Goal: Register for event/course

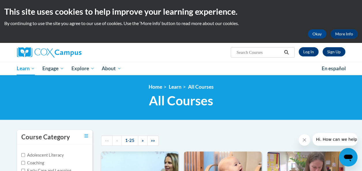
click at [273, 54] on input "Search..." at bounding box center [259, 52] width 46 height 7
type input "Monitoring"
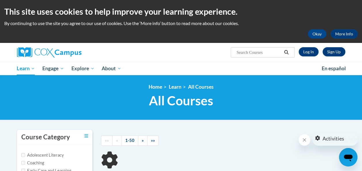
type input "Monitoring"
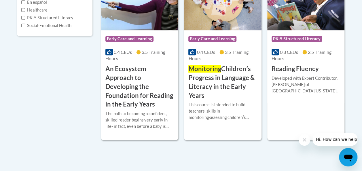
scroll to position [176, 0]
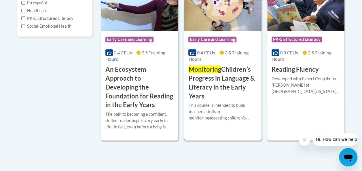
click at [215, 37] on span "Early Care and Learning" at bounding box center [212, 40] width 48 height 6
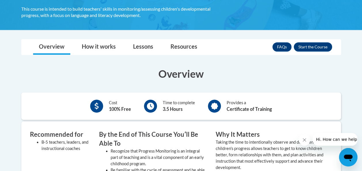
scroll to position [140, 0]
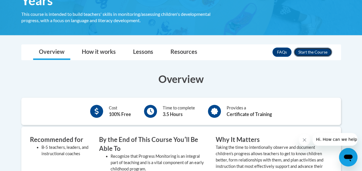
click at [317, 51] on button "Enroll" at bounding box center [313, 51] width 38 height 9
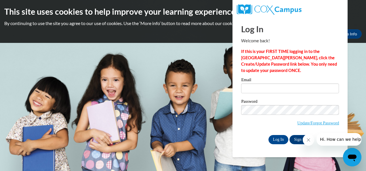
click at [244, 140] on div "Log In Sign Up" at bounding box center [290, 139] width 98 height 9
click at [308, 139] on icon "Close message from company" at bounding box center [308, 140] width 5 height 5
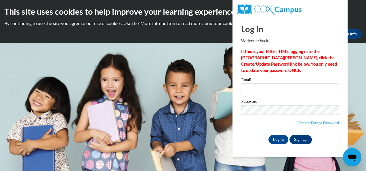
click at [303, 137] on link "Sign Up" at bounding box center [300, 139] width 22 height 9
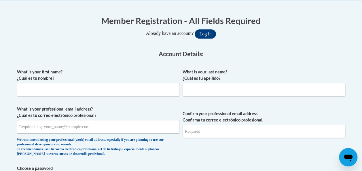
scroll to position [109, 0]
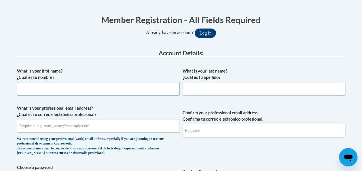
click at [129, 93] on input "What is your first name? ¿Cuál es tu nombre?" at bounding box center [98, 88] width 163 height 13
type input "Candice"
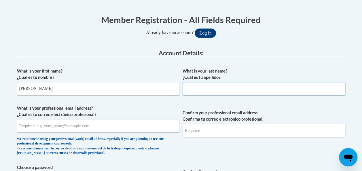
type input "Morgan Hemmingway"
type input "Hemmingway2007@yahoo.com"
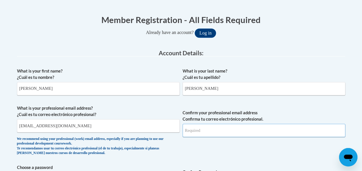
type input "Hemmingway2007@yahoo.com"
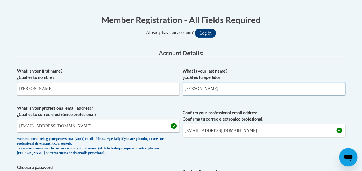
click at [230, 88] on input "Morgan Hemmingway" at bounding box center [263, 88] width 163 height 13
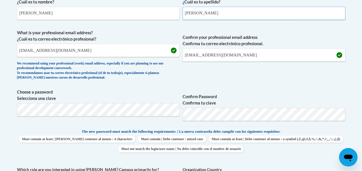
scroll to position [191, 0]
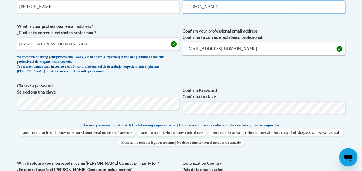
type input "Morgan"
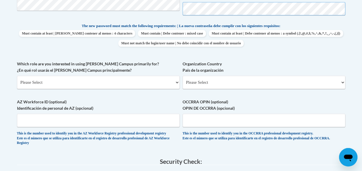
scroll to position [298, 0]
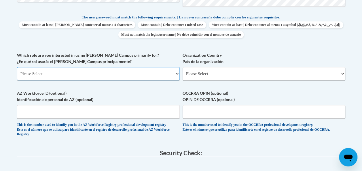
click at [174, 74] on select "Please Select College/University | Colegio/Universidad Community/Nonprofit Part…" at bounding box center [98, 73] width 163 height 13
select select "fbf2d438-af2f-41f8-98f1-81c410e29de3"
click at [17, 67] on select "Please Select College/University | Colegio/Universidad Community/Nonprofit Part…" at bounding box center [98, 73] width 163 height 13
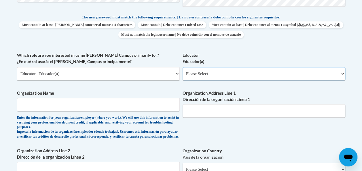
click at [220, 74] on select "Please Select Early Learning/Daycare Teacher/Family Home Care Provider | Maestr…" at bounding box center [263, 73] width 163 height 13
select select "5e2af403-4f2c-4e49-a02f-103e55d7b75b"
click at [182, 67] on select "Please Select Early Learning/Daycare Teacher/Family Home Care Provider | Maestr…" at bounding box center [263, 73] width 163 height 13
click at [141, 108] on input "Organization Name" at bounding box center [98, 104] width 163 height 13
type input "HCESC"
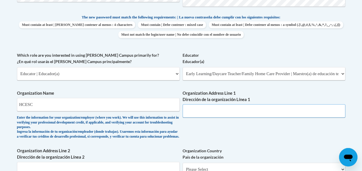
type input "924 Waycross"
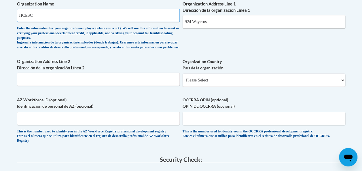
scroll to position [390, 0]
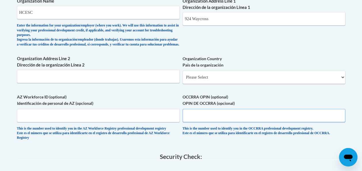
click at [234, 117] on input "OCCRRA OPIN (optional) OPIN DE OCCRRA (opcional)" at bounding box center [263, 115] width 163 height 13
paste input "1101-5798"
click at [195, 121] on input "1101-5798" at bounding box center [263, 115] width 163 height 13
click at [219, 121] on input "11015798" at bounding box center [263, 115] width 163 height 13
type input "11015798"
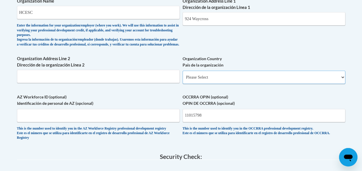
click at [331, 83] on select "Please Select United States | Estados Unidos Outside of the United States | Fue…" at bounding box center [263, 77] width 163 height 13
select select "ad49bcad-a171-4b2e-b99c-48b446064914"
click at [182, 75] on select "Please Select United States | Estados Unidos Outside of the United States | Fue…" at bounding box center [263, 77] width 163 height 13
select select
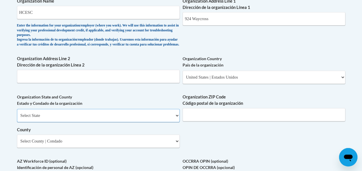
click at [178, 120] on select "Select State Alabama Alaska Arizona Arkansas California Colorado Connecticut De…" at bounding box center [98, 115] width 163 height 13
select select "Ohio"
click at [17, 113] on select "Select State Alabama Alaska Arizona Arkansas California Colorado Connecticut De…" at bounding box center [98, 115] width 163 height 13
click at [132, 147] on select "Select County Adams Allen Ashland Ashtabula Athens Auglaize Belmont Brown Butle…" at bounding box center [98, 140] width 163 height 13
select select "Hamilton"
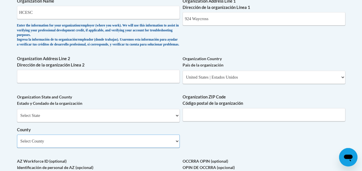
click at [17, 139] on select "Select County Adams Allen Ashland Ashtabula Athens Auglaize Belmont Brown Butle…" at bounding box center [98, 140] width 163 height 13
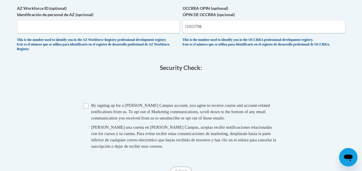
scroll to position [544, 0]
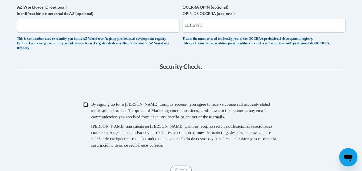
click at [88, 107] on input "Checkbox" at bounding box center [85, 104] width 5 height 5
checkbox input "true"
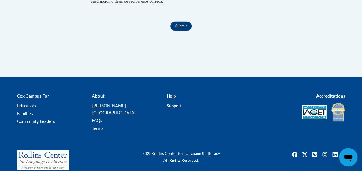
scroll to position [698, 0]
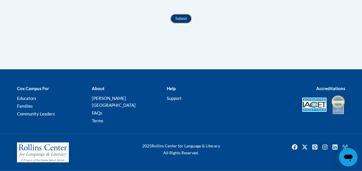
click at [181, 23] on input "Submit" at bounding box center [180, 18] width 21 height 9
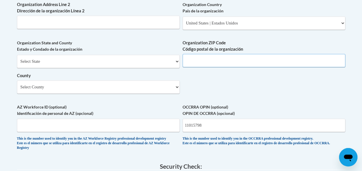
scroll to position [441, 0]
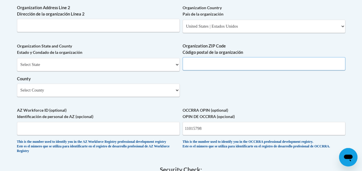
click at [311, 70] on input "Organization ZIP Code Código postal de la organización" at bounding box center [263, 63] width 163 height 13
type input "45240"
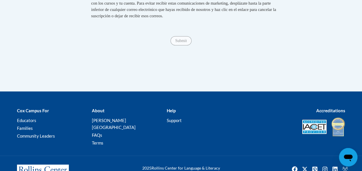
scroll to position [672, 0]
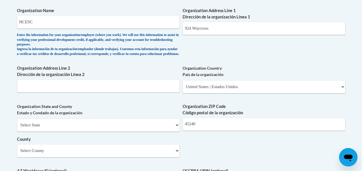
scroll to position [353, 0]
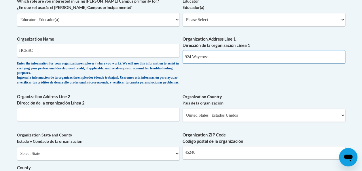
click at [248, 54] on input "924 Waycross" at bounding box center [263, 56] width 163 height 13
type input "924 Waycross"
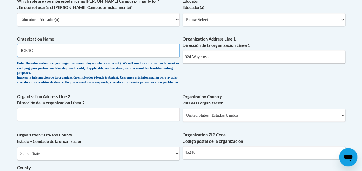
click at [170, 49] on input "HCESC" at bounding box center [98, 50] width 163 height 13
type input "HCESC"
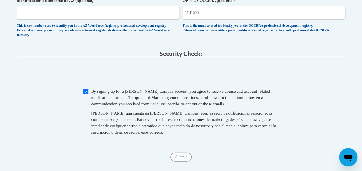
click at [253, 83] on span at bounding box center [181, 74] width 328 height 22
click at [182, 162] on input "Submit" at bounding box center [180, 157] width 21 height 9
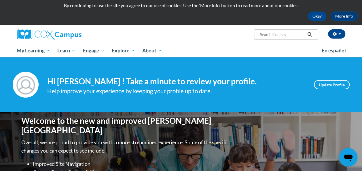
scroll to position [15, 0]
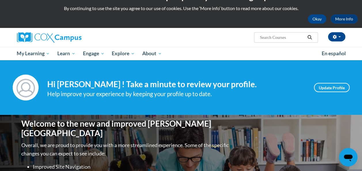
click at [268, 37] on input "Search..." at bounding box center [282, 37] width 46 height 7
type input "Monotoring"
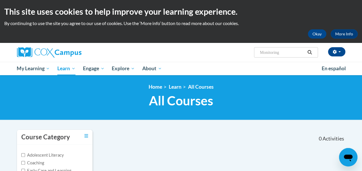
type input "Monitoring"
click at [309, 52] on icon "Search" at bounding box center [309, 52] width 5 height 4
type input "Monitoring"
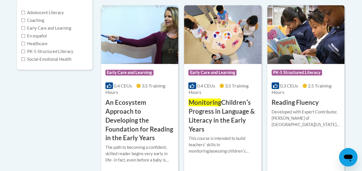
scroll to position [143, 0]
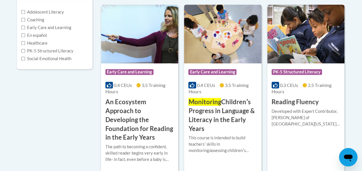
click at [209, 103] on span "Monitoring" at bounding box center [204, 102] width 33 height 8
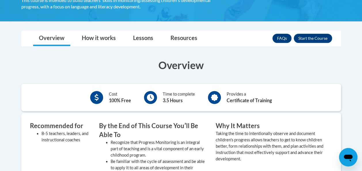
scroll to position [155, 0]
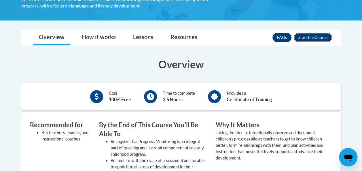
click at [311, 39] on button "Enroll" at bounding box center [313, 37] width 38 height 9
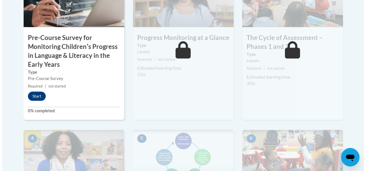
scroll to position [231, 0]
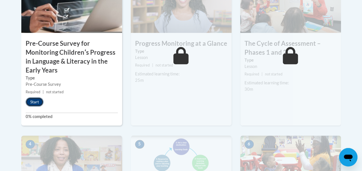
click at [36, 101] on button "Start" at bounding box center [35, 101] width 18 height 9
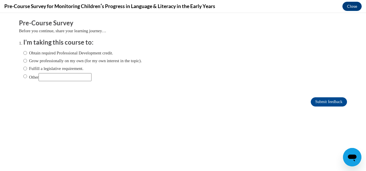
scroll to position [0, 0]
click at [23, 53] on input "Obtain required Professional Development credit." at bounding box center [25, 53] width 4 height 6
radio input "true"
click at [321, 102] on input "Submit feedback" at bounding box center [329, 101] width 36 height 9
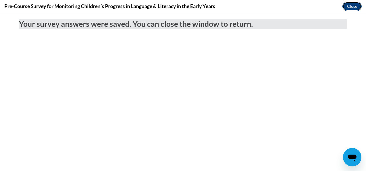
click at [352, 7] on button "Close" at bounding box center [351, 6] width 19 height 9
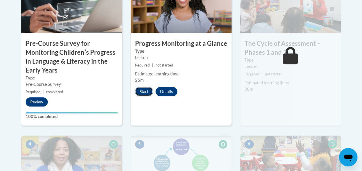
click at [147, 92] on button "Start" at bounding box center [144, 91] width 18 height 9
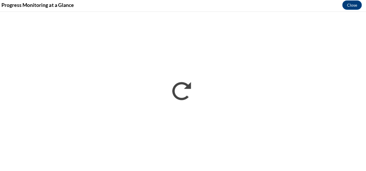
scroll to position [231, 0]
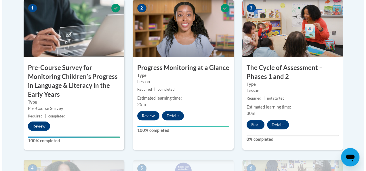
scroll to position [228, 0]
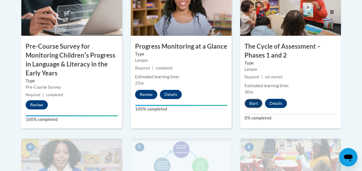
click at [251, 107] on button "Start" at bounding box center [253, 103] width 18 height 9
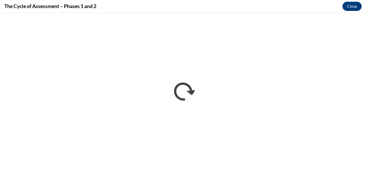
scroll to position [0, 0]
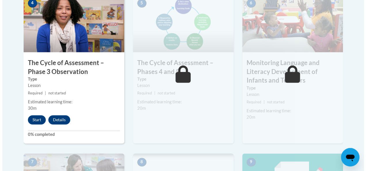
scroll to position [375, 0]
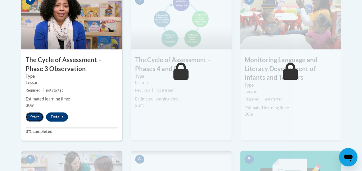
click at [34, 118] on button "Start" at bounding box center [35, 116] width 18 height 9
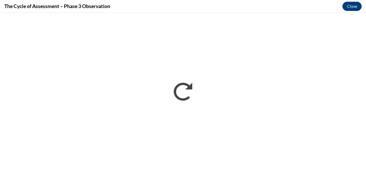
scroll to position [0, 0]
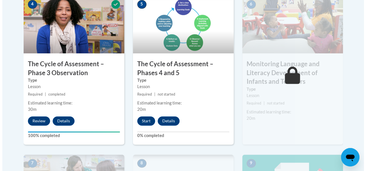
scroll to position [370, 0]
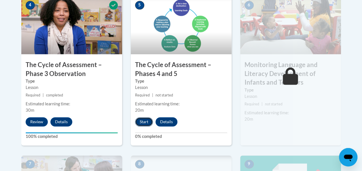
click at [145, 120] on button "Start" at bounding box center [144, 121] width 18 height 9
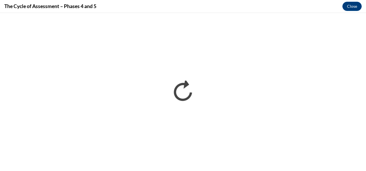
scroll to position [0, 0]
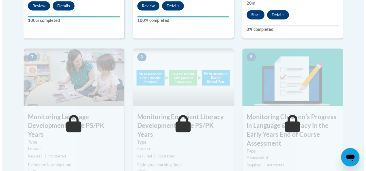
scroll to position [490, 0]
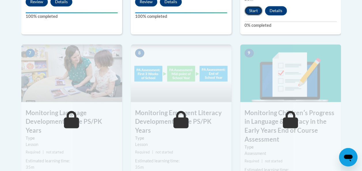
click at [255, 9] on button "Start" at bounding box center [253, 10] width 18 height 9
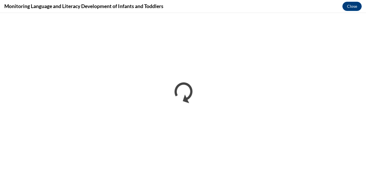
scroll to position [0, 0]
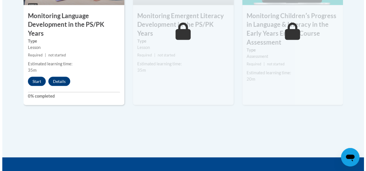
scroll to position [590, 0]
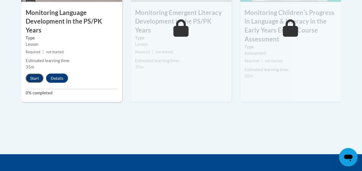
click at [36, 74] on button "Start" at bounding box center [35, 78] width 18 height 9
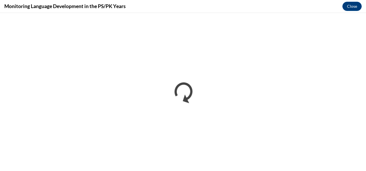
scroll to position [0, 0]
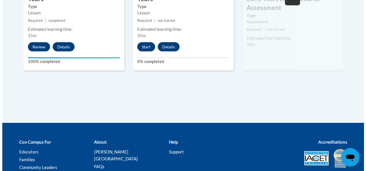
scroll to position [626, 0]
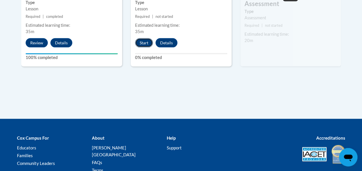
click at [143, 38] on button "Start" at bounding box center [144, 42] width 18 height 9
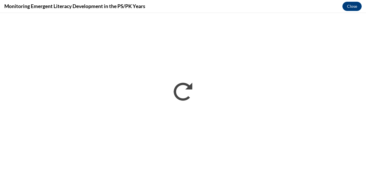
scroll to position [0, 0]
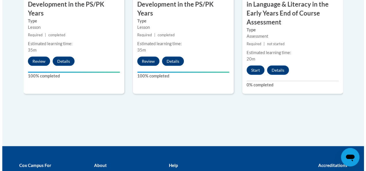
scroll to position [603, 0]
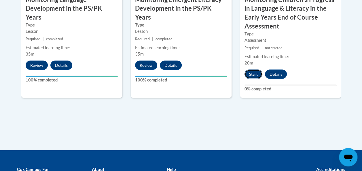
click at [255, 73] on button "Start" at bounding box center [253, 74] width 18 height 9
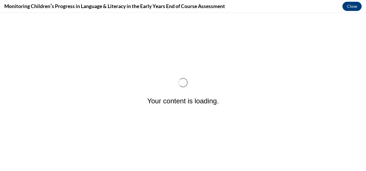
scroll to position [0, 0]
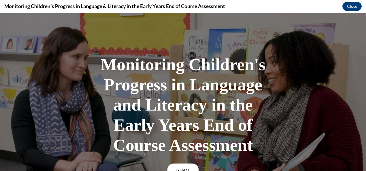
click at [182, 167] on link "START" at bounding box center [182, 169] width 31 height 13
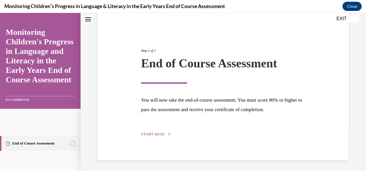
scroll to position [46, 0]
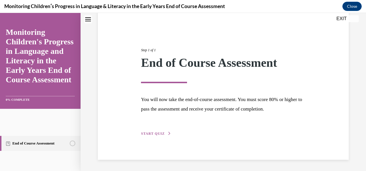
click at [159, 132] on span "START QUIZ" at bounding box center [153, 134] width 24 height 4
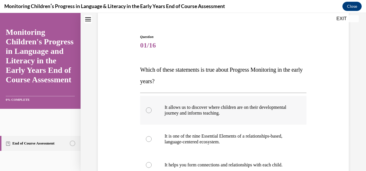
click at [151, 111] on div at bounding box center [149, 110] width 6 height 6
click at [151, 111] on input "It allows us to discover where children are on their developmental journey and …" at bounding box center [149, 110] width 6 height 6
radio input "true"
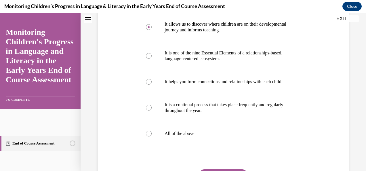
scroll to position [129, 0]
click at [149, 136] on div at bounding box center [149, 133] width 6 height 6
click at [149, 136] on input "All of the above" at bounding box center [149, 133] width 6 height 6
radio input "true"
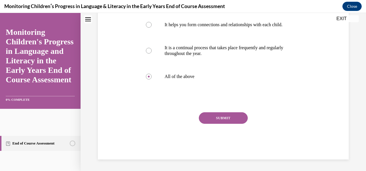
scroll to position [191, 0]
click at [230, 121] on button "SUBMIT" at bounding box center [223, 118] width 49 height 12
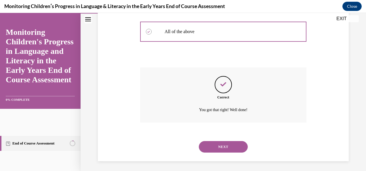
scroll to position [238, 0]
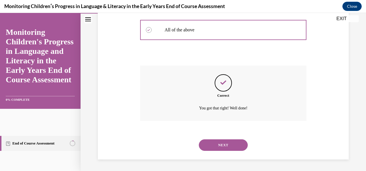
click at [234, 145] on button "NEXT" at bounding box center [223, 145] width 49 height 12
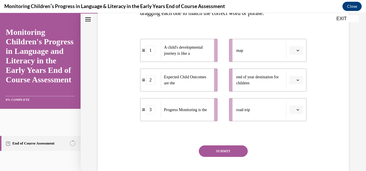
scroll to position [131, 0]
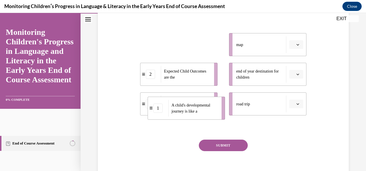
drag, startPoint x: 188, startPoint y: 49, endPoint x: 196, endPoint y: 112, distance: 63.7
click at [196, 112] on span "A child's developmental journey is like a" at bounding box center [191, 108] width 39 height 10
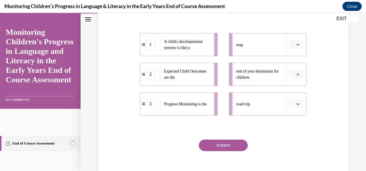
click at [216, 144] on button "SUBMIT" at bounding box center [223, 146] width 49 height 12
click at [296, 49] on li "map" at bounding box center [267, 44] width 77 height 23
click at [296, 45] on icon "button" at bounding box center [297, 44] width 3 height 3
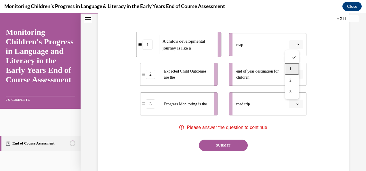
click at [290, 69] on span "1" at bounding box center [290, 68] width 2 height 5
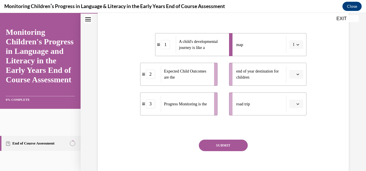
click at [296, 74] on button "button" at bounding box center [296, 74] width 14 height 9
click at [287, 108] on div "2" at bounding box center [292, 110] width 14 height 12
click at [296, 104] on span "button" at bounding box center [298, 104] width 4 height 4
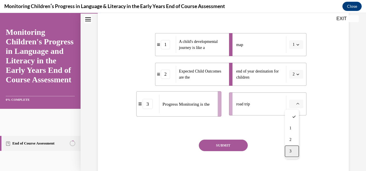
click at [289, 149] on div "3" at bounding box center [292, 151] width 14 height 12
click at [233, 143] on button "SUBMIT" at bounding box center [223, 146] width 49 height 12
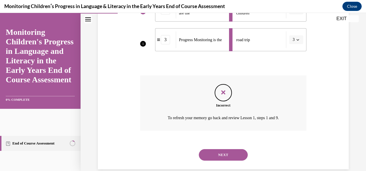
scroll to position [205, 0]
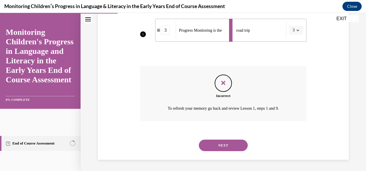
click at [239, 143] on button "NEXT" at bounding box center [223, 146] width 49 height 12
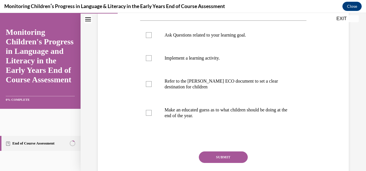
scroll to position [120, 0]
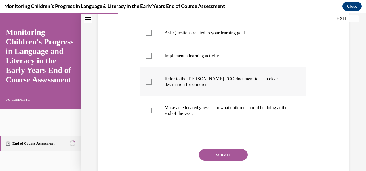
click at [150, 82] on div at bounding box center [149, 82] width 6 height 6
click at [150, 82] on input "Refer to the Rollins ECO document to set a clear destination for children" at bounding box center [149, 82] width 6 height 6
checkbox input "true"
click at [149, 56] on div at bounding box center [149, 56] width 6 height 6
click at [149, 56] on input "Implement a learning activity." at bounding box center [149, 56] width 6 height 6
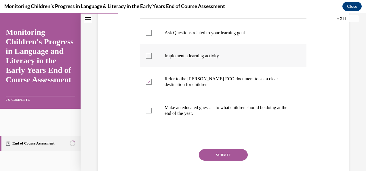
checkbox input "true"
click at [150, 34] on div at bounding box center [149, 33] width 6 height 6
click at [150, 34] on input "Ask Questions related to your learning goal." at bounding box center [149, 33] width 6 height 6
checkbox input "true"
click at [220, 153] on button "SUBMIT" at bounding box center [223, 155] width 49 height 12
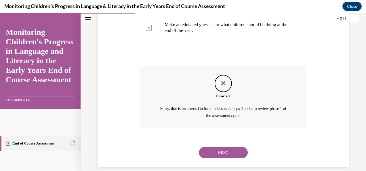
scroll to position [210, 0]
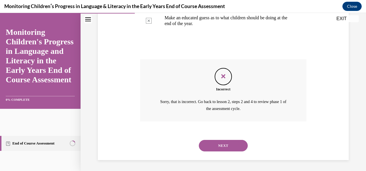
click at [223, 144] on button "NEXT" at bounding box center [223, 146] width 49 height 12
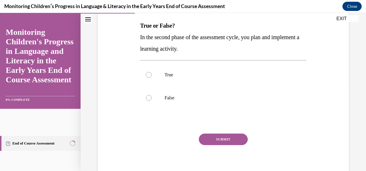
scroll to position [93, 0]
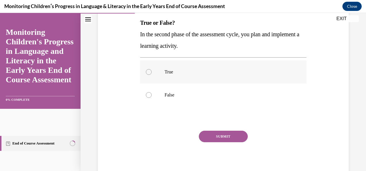
click at [148, 73] on div at bounding box center [149, 72] width 6 height 6
click at [148, 73] on input "True" at bounding box center [149, 72] width 6 height 6
radio input "true"
click at [220, 138] on button "SUBMIT" at bounding box center [223, 137] width 49 height 12
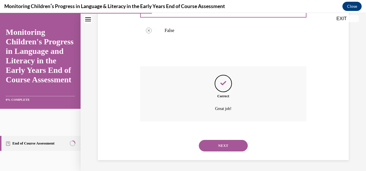
scroll to position [157, 0]
click at [237, 146] on button "NEXT" at bounding box center [223, 146] width 49 height 12
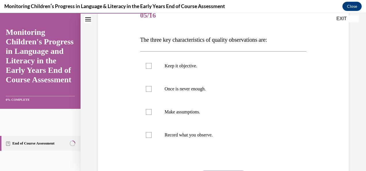
scroll to position [76, 0]
click at [148, 135] on div at bounding box center [149, 135] width 6 height 6
click at [148, 135] on input "Record what you observe." at bounding box center [149, 135] width 6 height 6
checkbox input "true"
click at [149, 65] on div at bounding box center [149, 66] width 6 height 6
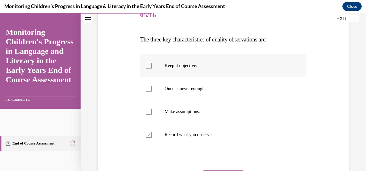
click at [149, 65] on input "Keep it objective." at bounding box center [149, 66] width 6 height 6
checkbox input "true"
click at [148, 89] on div at bounding box center [149, 89] width 6 height 6
click at [148, 89] on input "Once is never enough." at bounding box center [149, 89] width 6 height 6
checkbox input "true"
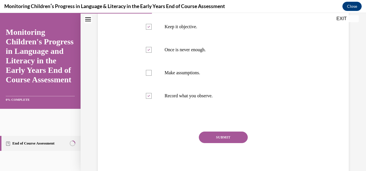
scroll to position [116, 0]
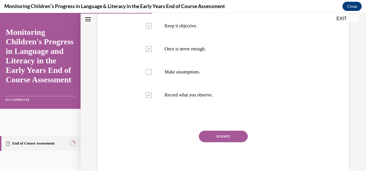
click at [226, 138] on button "SUBMIT" at bounding box center [223, 137] width 49 height 12
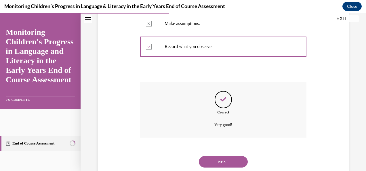
scroll to position [180, 0]
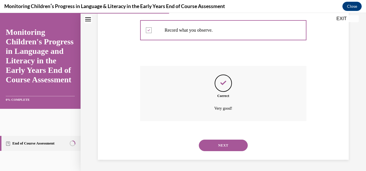
click at [228, 143] on button "NEXT" at bounding box center [223, 146] width 49 height 12
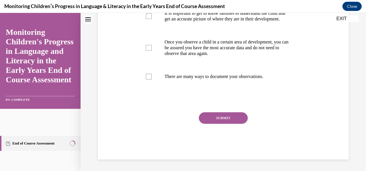
scroll to position [0, 0]
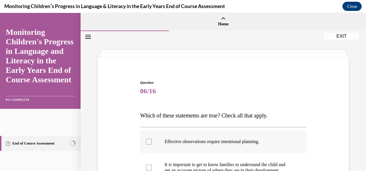
click at [146, 143] on div at bounding box center [149, 142] width 6 height 6
click at [146, 143] on input "Effective observations require intentional planning." at bounding box center [149, 142] width 6 height 6
checkbox input "true"
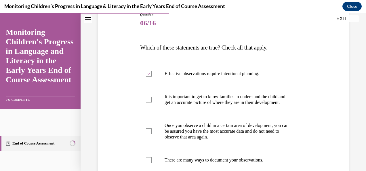
scroll to position [68, 0]
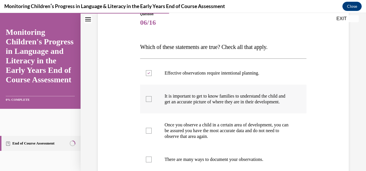
click at [148, 102] on div at bounding box center [149, 99] width 6 height 6
click at [148, 102] on input "It is important to get to know families to understand the child and get an accu…" at bounding box center [149, 99] width 6 height 6
checkbox input "true"
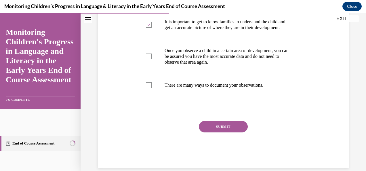
scroll to position [142, 0]
click at [148, 89] on div at bounding box center [149, 86] width 6 height 6
click at [148, 89] on input "There are many ways to document your observations." at bounding box center [149, 86] width 6 height 6
checkbox input "true"
click at [219, 133] on button "SUBMIT" at bounding box center [223, 127] width 49 height 12
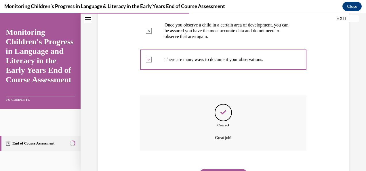
scroll to position [203, 0]
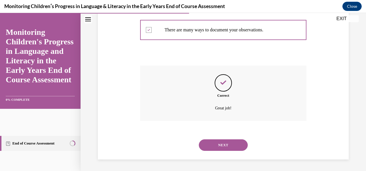
click at [230, 145] on button "NEXT" at bounding box center [223, 145] width 49 height 12
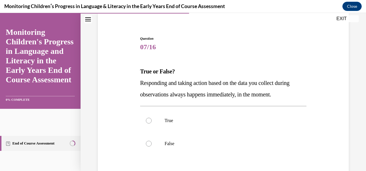
scroll to position [44, 0]
click at [147, 143] on div at bounding box center [149, 143] width 6 height 6
click at [147, 143] on input "False" at bounding box center [149, 143] width 6 height 6
radio input "true"
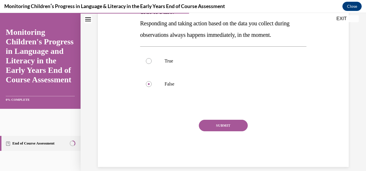
scroll to position [105, 0]
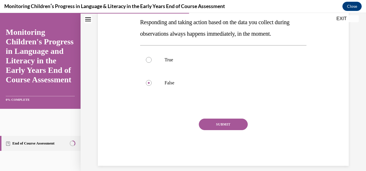
click at [234, 127] on button "SUBMIT" at bounding box center [223, 125] width 49 height 12
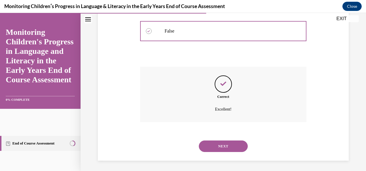
scroll to position [157, 0]
click at [231, 144] on button "NEXT" at bounding box center [223, 146] width 49 height 12
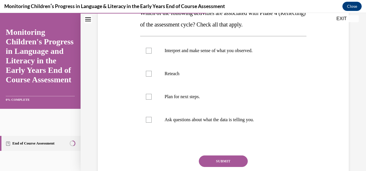
scroll to position [109, 0]
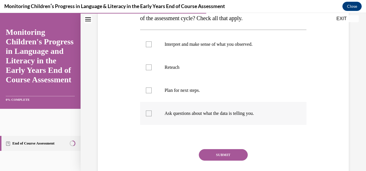
click at [147, 115] on div at bounding box center [149, 114] width 6 height 6
click at [147, 115] on input "Ask questions about what the data is telling you." at bounding box center [149, 114] width 6 height 6
checkbox input "true"
click at [147, 90] on div at bounding box center [149, 90] width 6 height 6
click at [147, 90] on input "Plan for next steps." at bounding box center [149, 90] width 6 height 6
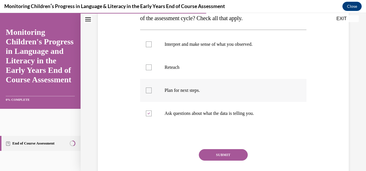
checkbox input "true"
click at [148, 69] on div at bounding box center [149, 67] width 6 height 6
click at [148, 69] on input "Reteach" at bounding box center [149, 67] width 6 height 6
checkbox input "true"
click at [224, 156] on button "SUBMIT" at bounding box center [223, 155] width 49 height 12
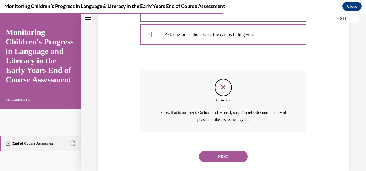
scroll to position [195, 0]
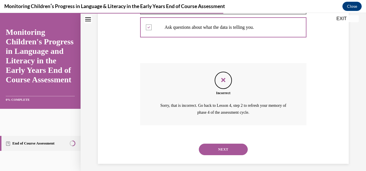
click at [231, 147] on button "NEXT" at bounding box center [223, 150] width 49 height 12
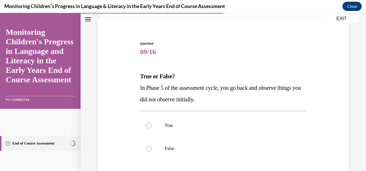
scroll to position [42, 0]
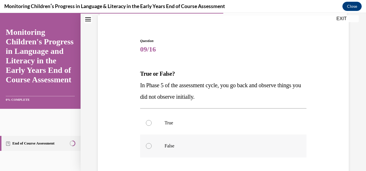
click at [148, 145] on div at bounding box center [149, 146] width 6 height 6
click at [148, 145] on input "False" at bounding box center [149, 146] width 6 height 6
radio input "true"
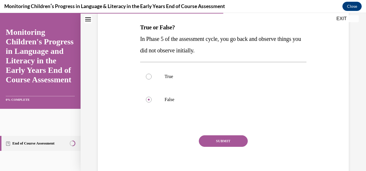
scroll to position [111, 0]
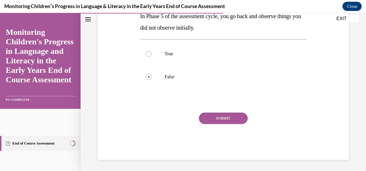
click at [233, 117] on button "SUBMIT" at bounding box center [223, 119] width 49 height 12
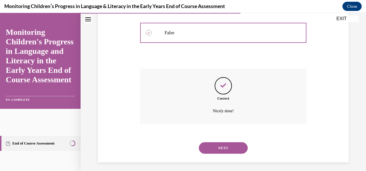
scroll to position [157, 0]
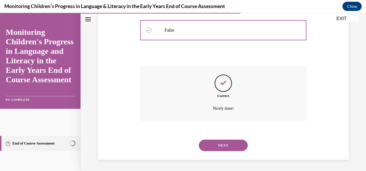
click at [233, 148] on button "NEXT" at bounding box center [223, 146] width 49 height 12
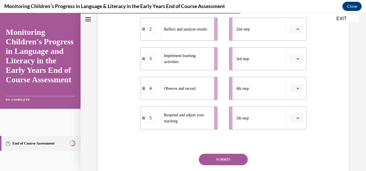
scroll to position [154, 0]
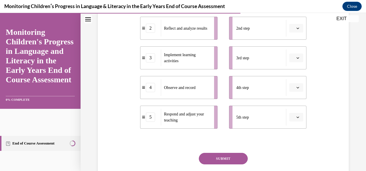
click at [192, 29] on span "Reflect and analyze results" at bounding box center [185, 28] width 43 height 6
click at [296, 119] on button "button" at bounding box center [296, 117] width 14 height 9
click at [292, 71] on div "2" at bounding box center [292, 70] width 14 height 12
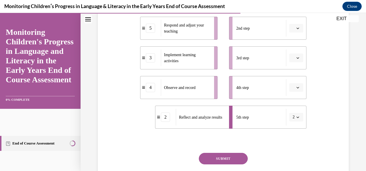
click at [296, 118] on icon "button" at bounding box center [297, 117] width 3 height 3
click at [292, 103] on div "5" at bounding box center [291, 104] width 14 height 12
click at [296, 88] on icon "button" at bounding box center [297, 87] width 3 height 3
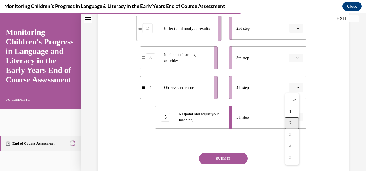
click at [292, 124] on div "2" at bounding box center [292, 123] width 14 height 12
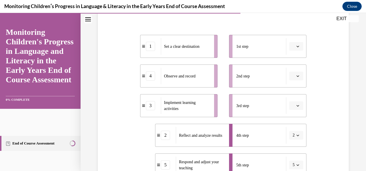
scroll to position [101, 0]
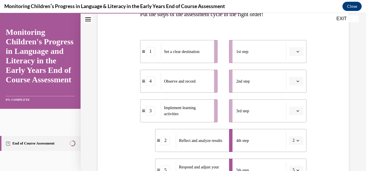
click at [293, 52] on span "Please select an option" at bounding box center [294, 52] width 2 height 6
click at [295, 77] on div "1" at bounding box center [292, 76] width 14 height 12
click at [296, 80] on button "button" at bounding box center [296, 81] width 14 height 9
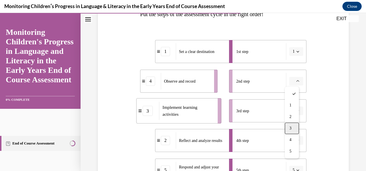
click at [292, 125] on div "3" at bounding box center [292, 129] width 14 height 12
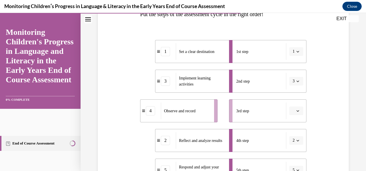
click at [294, 113] on button "button" at bounding box center [296, 110] width 14 height 9
click at [293, 87] on div "4" at bounding box center [292, 87] width 14 height 12
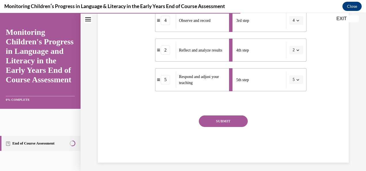
scroll to position [195, 0]
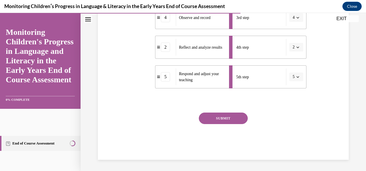
click at [235, 118] on button "SUBMIT" at bounding box center [223, 119] width 49 height 12
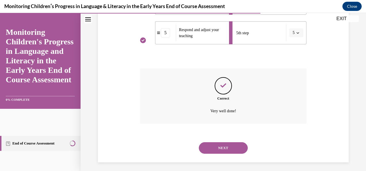
scroll to position [241, 0]
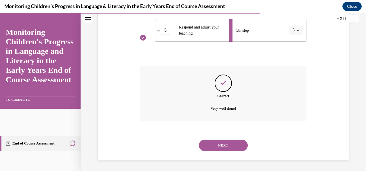
click at [232, 145] on button "NEXT" at bounding box center [223, 146] width 49 height 12
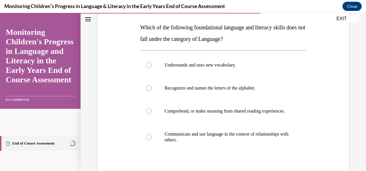
scroll to position [87, 0]
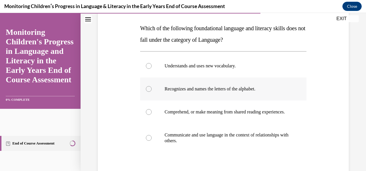
click at [148, 89] on div at bounding box center [149, 89] width 6 height 6
click at [148, 89] on input "Recognizes and names the letters of the alphabet." at bounding box center [149, 89] width 6 height 6
radio input "true"
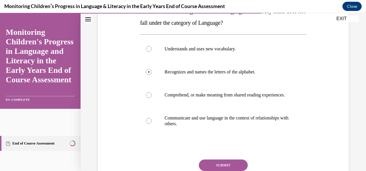
scroll to position [106, 0]
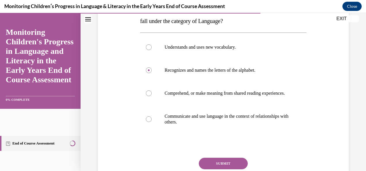
click at [239, 165] on button "SUBMIT" at bounding box center [223, 164] width 49 height 12
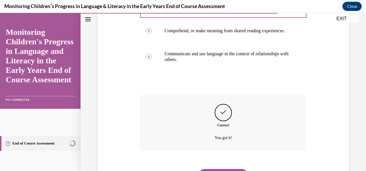
scroll to position [203, 0]
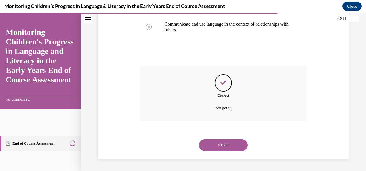
click at [227, 145] on button "NEXT" at bounding box center [223, 145] width 49 height 12
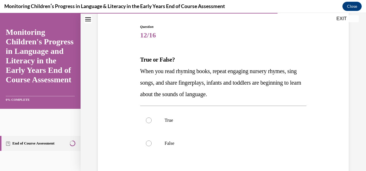
scroll to position [56, 0]
click at [146, 121] on div at bounding box center [149, 120] width 6 height 6
click at [146, 121] on input "True" at bounding box center [149, 120] width 6 height 6
radio input "true"
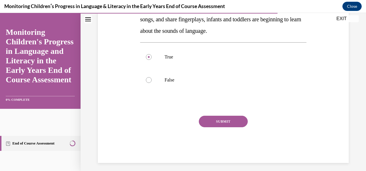
scroll to position [122, 0]
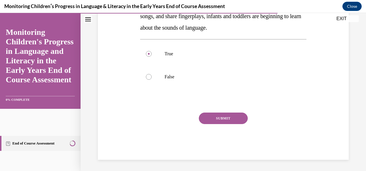
click at [230, 115] on button "SUBMIT" at bounding box center [223, 119] width 49 height 12
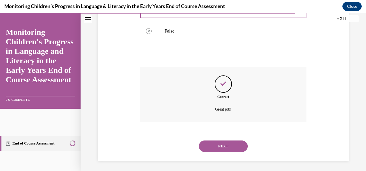
scroll to position [169, 0]
click at [225, 145] on button "NEXT" at bounding box center [223, 146] width 49 height 12
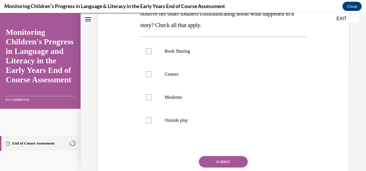
scroll to position [113, 0]
click at [150, 51] on div at bounding box center [149, 52] width 6 height 6
click at [150, 51] on input "Book Sharing" at bounding box center [149, 52] width 6 height 6
checkbox input "true"
click at [226, 163] on button "SUBMIT" at bounding box center [223, 162] width 49 height 12
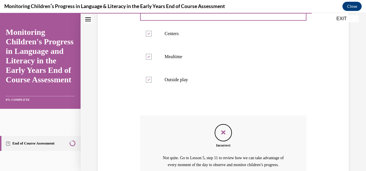
scroll to position [210, 0]
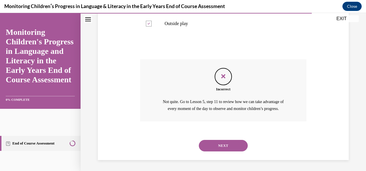
click at [230, 143] on button "NEXT" at bounding box center [223, 146] width 49 height 12
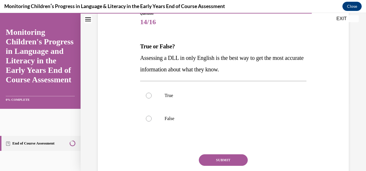
scroll to position [67, 0]
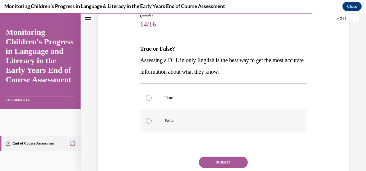
click at [155, 123] on label "False" at bounding box center [223, 120] width 166 height 23
click at [152, 123] on input "False" at bounding box center [149, 121] width 6 height 6
radio input "true"
click at [208, 159] on button "SUBMIT" at bounding box center [223, 163] width 49 height 12
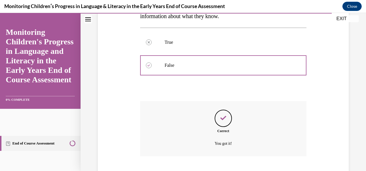
scroll to position [157, 0]
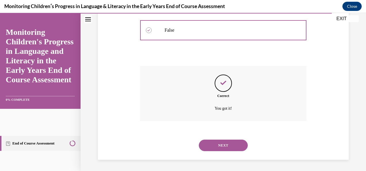
click at [228, 144] on button "NEXT" at bounding box center [223, 146] width 49 height 12
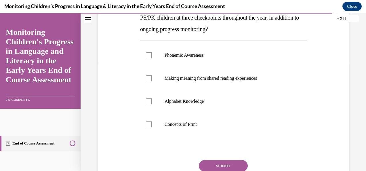
scroll to position [109, 0]
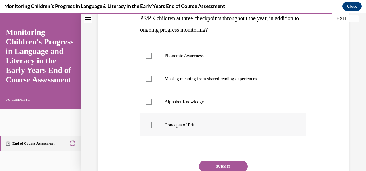
click at [149, 124] on div at bounding box center [149, 125] width 6 height 6
click at [149, 124] on input "Concepts of Print" at bounding box center [149, 125] width 6 height 6
checkbox input "true"
click at [149, 102] on div at bounding box center [149, 102] width 6 height 6
click at [149, 102] on input "Alphabet Knowledge" at bounding box center [149, 102] width 6 height 6
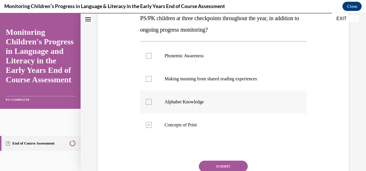
checkbox input "true"
click at [150, 56] on div at bounding box center [149, 56] width 6 height 6
click at [150, 56] on input "Phonemic Awareness" at bounding box center [149, 56] width 6 height 6
checkbox input "true"
click at [215, 163] on button "SUBMIT" at bounding box center [223, 167] width 49 height 12
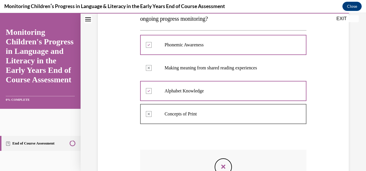
scroll to position [119, 0]
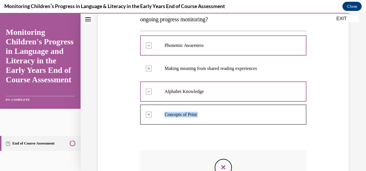
drag, startPoint x: 361, startPoint y: 93, endPoint x: 354, endPoint y: 135, distance: 43.1
click at [354, 135] on div "Question 15/16 In which two early literacy areas do we specifically recommend a…" at bounding box center [223, 87] width 285 height 350
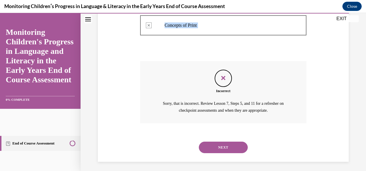
scroll to position [210, 0]
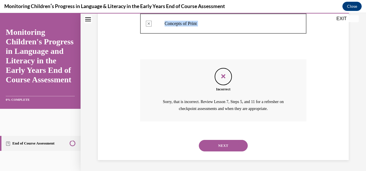
click at [233, 146] on button "NEXT" at bounding box center [223, 146] width 49 height 12
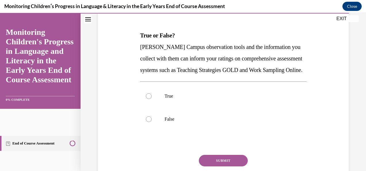
scroll to position [104, 0]
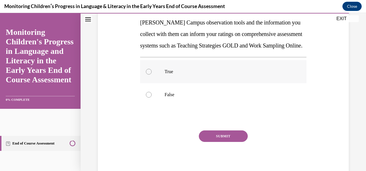
click at [150, 75] on div at bounding box center [149, 72] width 6 height 6
click at [150, 75] on input "True" at bounding box center [149, 72] width 6 height 6
radio input "true"
click at [211, 142] on button "SUBMIT" at bounding box center [223, 136] width 49 height 12
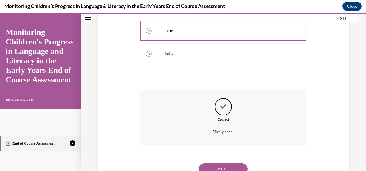
scroll to position [180, 0]
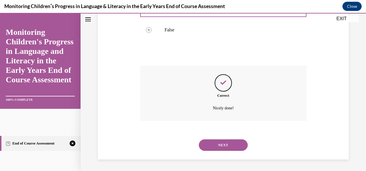
click at [236, 146] on button "NEXT" at bounding box center [223, 145] width 49 height 12
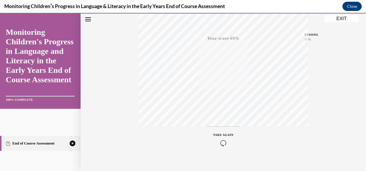
scroll to position [137, 0]
click at [220, 138] on icon "button" at bounding box center [223, 136] width 20 height 6
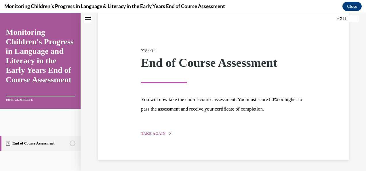
click at [157, 135] on span "TAKE AGAIN" at bounding box center [153, 134] width 24 height 4
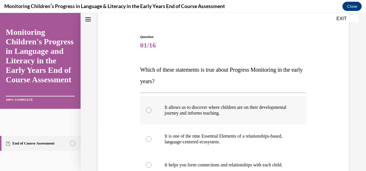
click at [150, 110] on div at bounding box center [149, 110] width 6 height 6
click at [150, 110] on input "It allows us to discover where children are on their developmental journey and …" at bounding box center [149, 110] width 6 height 6
radio input "true"
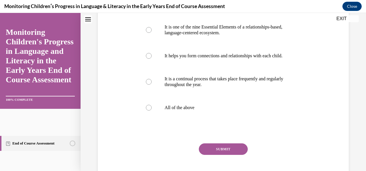
scroll to position [157, 0]
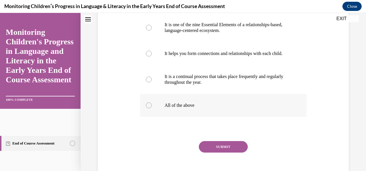
click at [149, 108] on div at bounding box center [149, 105] width 6 height 6
click at [149, 108] on input "All of the above" at bounding box center [149, 105] width 6 height 6
radio input "true"
click at [230, 153] on button "SUBMIT" at bounding box center [223, 147] width 49 height 12
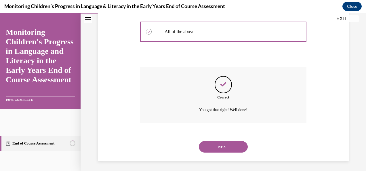
scroll to position [238, 0]
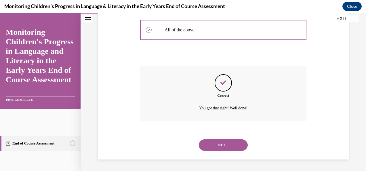
click at [231, 148] on button "NEXT" at bounding box center [223, 145] width 49 height 12
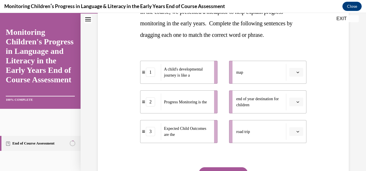
scroll to position [105, 0]
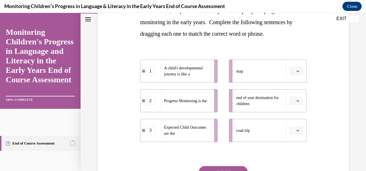
click at [296, 131] on icon "button" at bounding box center [297, 130] width 3 height 3
click at [288, 95] on div "1" at bounding box center [292, 95] width 14 height 12
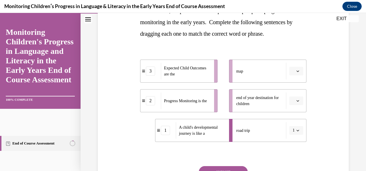
click at [293, 104] on button "button" at bounding box center [296, 100] width 14 height 9
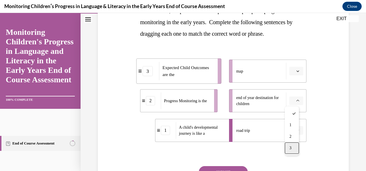
click at [291, 144] on div "3" at bounding box center [292, 148] width 14 height 12
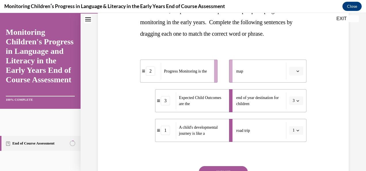
click at [296, 72] on icon "button" at bounding box center [297, 71] width 3 height 3
click at [291, 105] on span "2" at bounding box center [290, 106] width 2 height 5
click at [238, 169] on button "SUBMIT" at bounding box center [223, 172] width 49 height 12
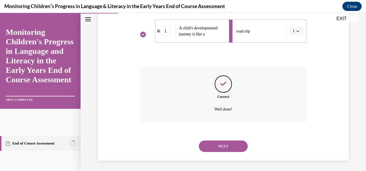
scroll to position [205, 0]
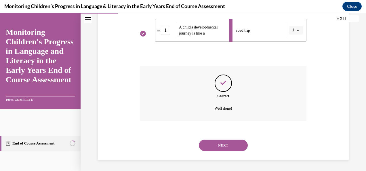
click at [231, 144] on button "NEXT" at bounding box center [223, 146] width 49 height 12
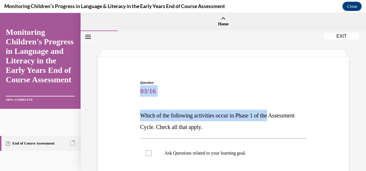
drag, startPoint x: 361, startPoint y: 74, endPoint x: 359, endPoint y: 102, distance: 27.7
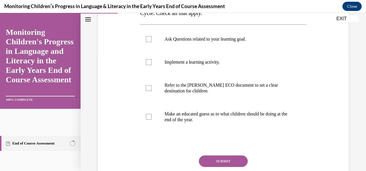
scroll to position [125, 0]
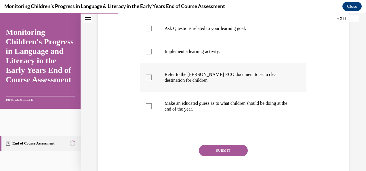
click at [149, 78] on div at bounding box center [149, 78] width 6 height 6
click at [149, 78] on input "Refer to the Rollins ECO document to set a clear destination for children" at bounding box center [149, 78] width 6 height 6
checkbox input "true"
click at [148, 28] on div at bounding box center [149, 29] width 6 height 6
click at [148, 28] on input "Ask Questions related to your learning goal." at bounding box center [149, 29] width 6 height 6
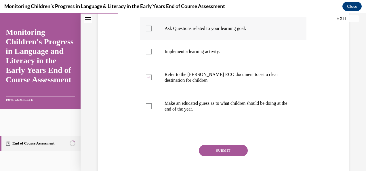
checkbox input "true"
click at [214, 148] on button "SUBMIT" at bounding box center [223, 151] width 49 height 12
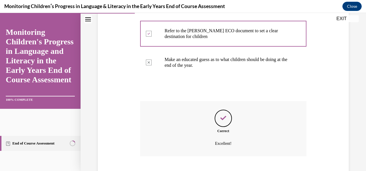
scroll to position [203, 0]
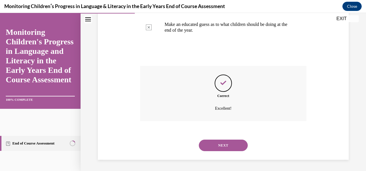
click at [218, 150] on button "NEXT" at bounding box center [223, 146] width 49 height 12
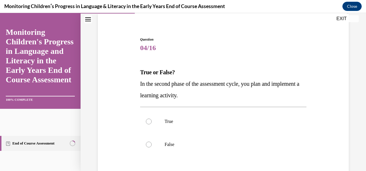
scroll to position [43, 0]
click at [152, 123] on label "True" at bounding box center [223, 121] width 166 height 23
click at [152, 123] on input "True" at bounding box center [149, 121] width 6 height 6
radio input "true"
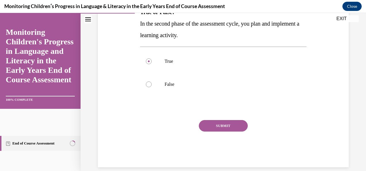
scroll to position [104, 0]
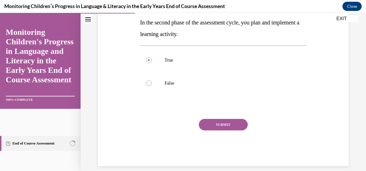
click at [226, 126] on button "SUBMIT" at bounding box center [223, 125] width 49 height 12
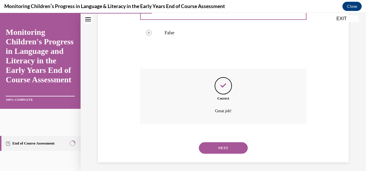
scroll to position [157, 0]
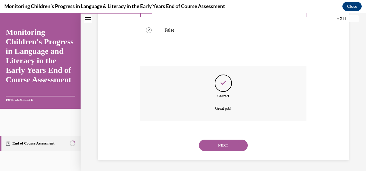
click at [236, 142] on button "NEXT" at bounding box center [223, 146] width 49 height 12
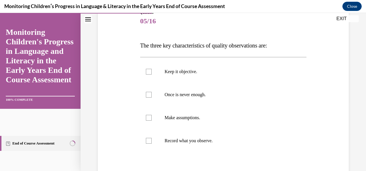
scroll to position [70, 0]
click at [150, 92] on div at bounding box center [149, 95] width 6 height 6
click at [150, 92] on input "Once is never enough." at bounding box center [149, 95] width 6 height 6
checkbox input "true"
click at [148, 141] on div at bounding box center [149, 141] width 6 height 6
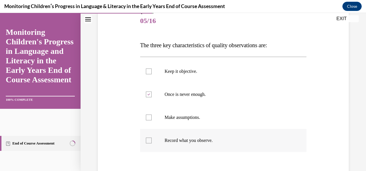
click at [148, 141] on input "Record what you observe." at bounding box center [149, 141] width 6 height 6
checkbox input "true"
click at [148, 71] on div at bounding box center [149, 71] width 6 height 6
click at [148, 71] on input "Keep it objective." at bounding box center [149, 71] width 6 height 6
checkbox input "true"
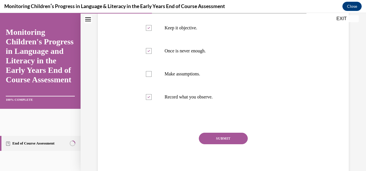
scroll to position [116, 0]
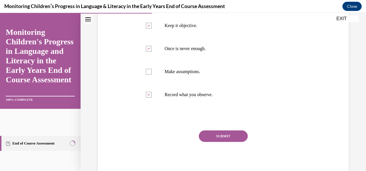
click at [228, 135] on button "SUBMIT" at bounding box center [223, 136] width 49 height 12
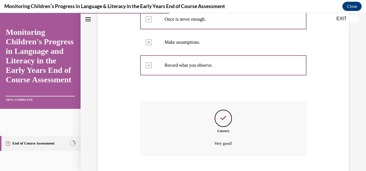
scroll to position [180, 0]
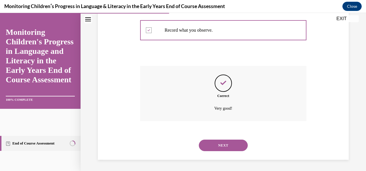
click at [228, 143] on button "NEXT" at bounding box center [223, 146] width 49 height 12
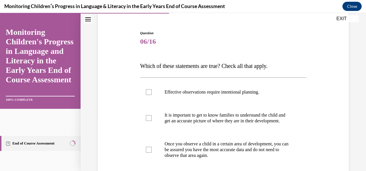
scroll to position [49, 0]
click at [148, 93] on div at bounding box center [149, 92] width 6 height 6
click at [148, 93] on input "Effective observations require intentional planning." at bounding box center [149, 92] width 6 height 6
checkbox input "true"
click at [149, 121] on div at bounding box center [149, 118] width 6 height 6
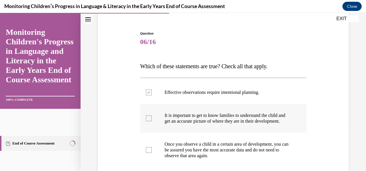
click at [149, 121] on input "It is important to get to know families to understand the child and get an accu…" at bounding box center [149, 118] width 6 height 6
checkbox input "true"
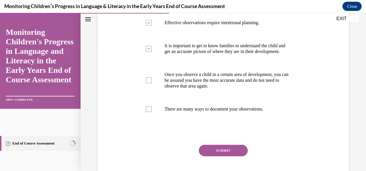
scroll to position [121, 0]
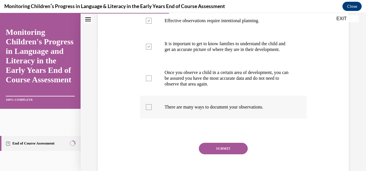
click at [148, 110] on div at bounding box center [149, 107] width 6 height 6
click at [148, 110] on input "There are many ways to document your observations." at bounding box center [149, 107] width 6 height 6
checkbox input "true"
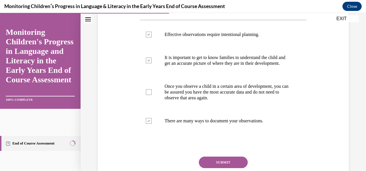
scroll to position [116, 0]
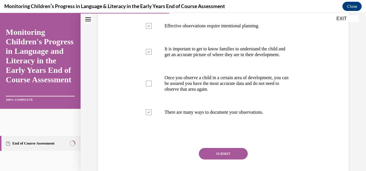
click at [229, 159] on button "SUBMIT" at bounding box center [223, 154] width 49 height 12
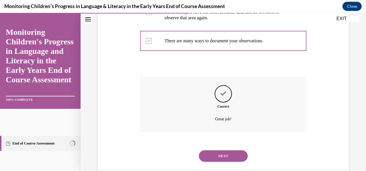
scroll to position [203, 0]
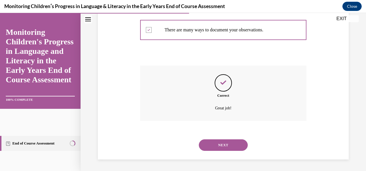
click at [233, 144] on button "NEXT" at bounding box center [223, 145] width 49 height 12
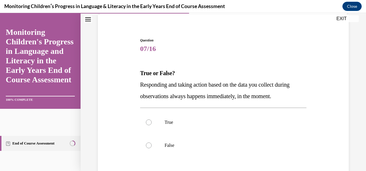
scroll to position [43, 0]
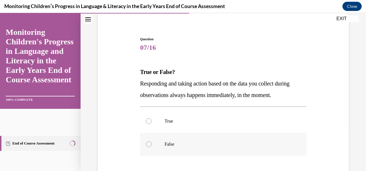
click at [196, 141] on label "False" at bounding box center [223, 144] width 166 height 23
click at [152, 141] on input "False" at bounding box center [149, 144] width 6 height 6
radio input "true"
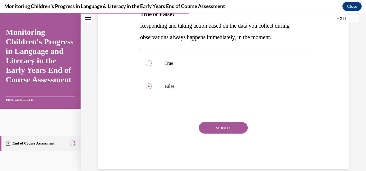
scroll to position [105, 0]
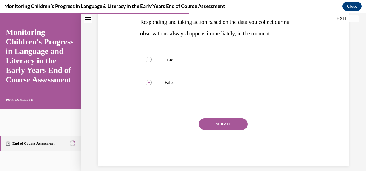
click at [236, 122] on button "SUBMIT" at bounding box center [223, 124] width 49 height 12
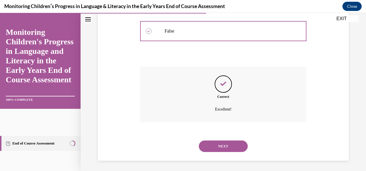
scroll to position [157, 0]
click at [233, 144] on button "NEXT" at bounding box center [223, 146] width 49 height 12
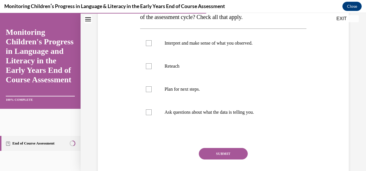
scroll to position [115, 0]
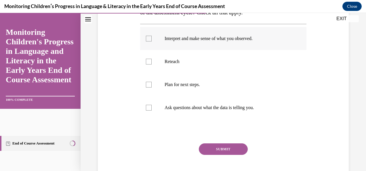
click at [147, 41] on label "Interpret and make sense of what you observed." at bounding box center [223, 38] width 166 height 23
click at [147, 41] on input "Interpret and make sense of what you observed." at bounding box center [149, 39] width 6 height 6
checkbox input "true"
click at [149, 107] on div at bounding box center [149, 108] width 6 height 6
click at [149, 107] on input "Ask questions about what the data is telling you." at bounding box center [149, 108] width 6 height 6
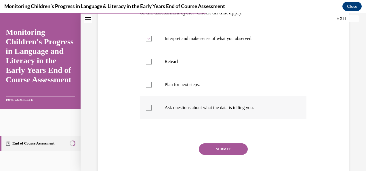
checkbox input "true"
click at [218, 146] on button "SUBMIT" at bounding box center [223, 149] width 49 height 12
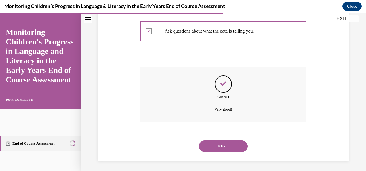
scroll to position [192, 0]
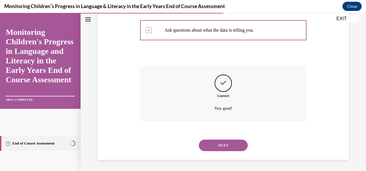
click at [224, 147] on button "NEXT" at bounding box center [223, 146] width 49 height 12
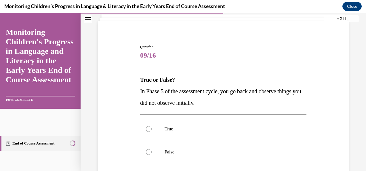
scroll to position [39, 0]
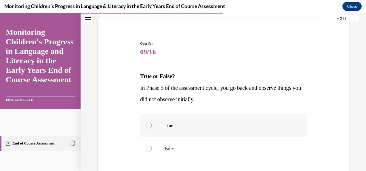
click at [149, 125] on div at bounding box center [149, 126] width 6 height 6
click at [149, 125] on input "True" at bounding box center [149, 126] width 6 height 6
radio input "true"
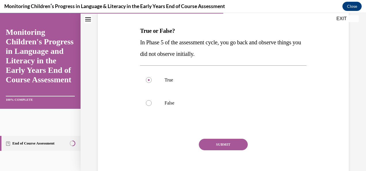
scroll to position [90, 0]
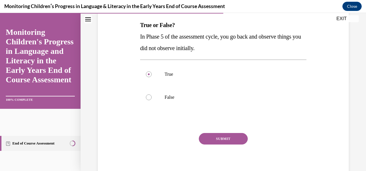
click at [233, 138] on button "SUBMIT" at bounding box center [223, 139] width 49 height 12
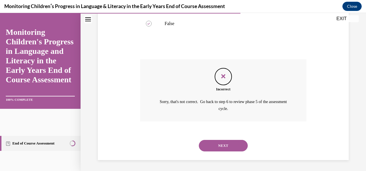
scroll to position [164, 0]
click at [235, 144] on button "NEXT" at bounding box center [223, 146] width 49 height 12
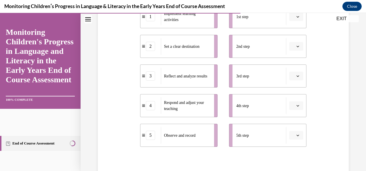
scroll to position [141, 0]
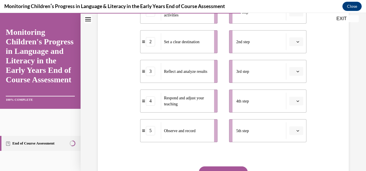
click at [297, 131] on button "button" at bounding box center [296, 130] width 14 height 9
click at [291, 96] on span "3" at bounding box center [290, 94] width 2 height 5
click at [297, 102] on icon "button" at bounding box center [298, 100] width 3 height 1
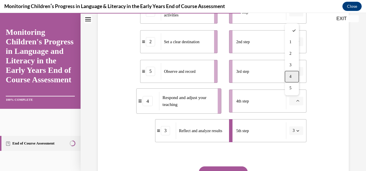
click at [294, 78] on div "4" at bounding box center [292, 77] width 14 height 12
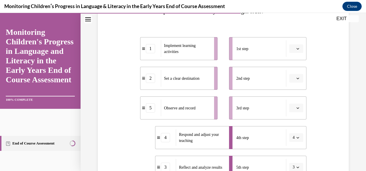
scroll to position [104, 0]
click at [296, 50] on span "button" at bounding box center [298, 49] width 4 height 4
click at [292, 82] on div "2" at bounding box center [292, 85] width 14 height 12
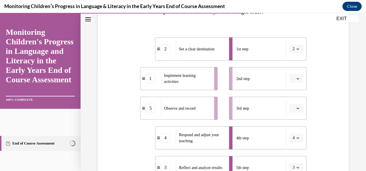
click at [296, 77] on span "button" at bounding box center [298, 79] width 4 height 4
click at [295, 100] on div "1" at bounding box center [292, 103] width 14 height 12
click at [296, 110] on button "button" at bounding box center [296, 108] width 14 height 9
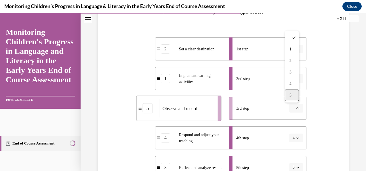
click at [293, 96] on div "5" at bounding box center [292, 95] width 14 height 12
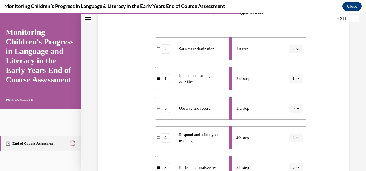
click at [323, 90] on div "Question 10/16 Put the steps of the assessment cycle in the right order! 2 Set …" at bounding box center [223, 105] width 254 height 292
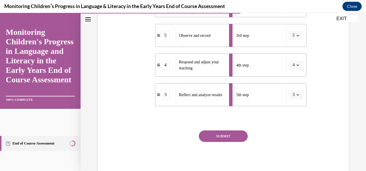
scroll to position [186, 0]
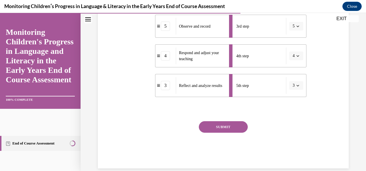
click at [240, 127] on button "SUBMIT" at bounding box center [223, 127] width 49 height 12
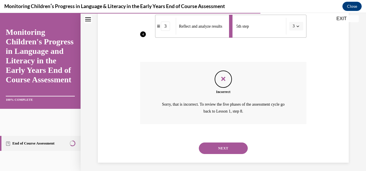
scroll to position [248, 0]
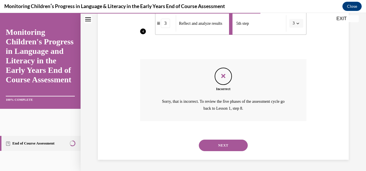
click at [234, 144] on button "NEXT" at bounding box center [223, 146] width 49 height 12
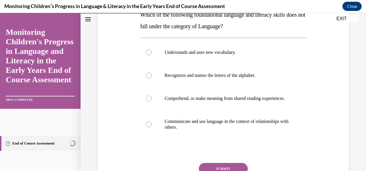
scroll to position [109, 0]
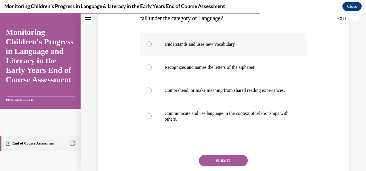
click at [151, 44] on label "Understands and uses new vocabulary." at bounding box center [223, 44] width 166 height 23
click at [151, 44] on input "Understands and uses new vocabulary." at bounding box center [149, 44] width 6 height 6
radio input "true"
click at [148, 67] on div at bounding box center [149, 67] width 6 height 6
click at [148, 67] on input "Recognizes and names the letters of the alphabet." at bounding box center [149, 67] width 6 height 6
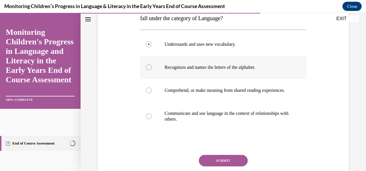
radio input "true"
click at [151, 96] on label "Comprehend, or make meaning from shared reading experiences." at bounding box center [223, 90] width 166 height 23
click at [151, 93] on input "Comprehend, or make meaning from shared reading experiences." at bounding box center [149, 90] width 6 height 6
radio input "true"
click at [220, 164] on button "SUBMIT" at bounding box center [223, 161] width 49 height 12
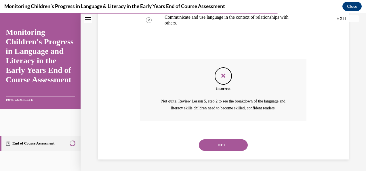
scroll to position [210, 0]
click at [225, 149] on button "NEXT" at bounding box center [223, 145] width 49 height 12
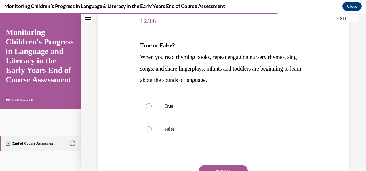
scroll to position [72, 0]
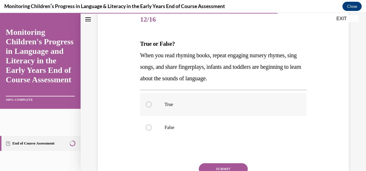
click at [148, 108] on label "True" at bounding box center [223, 104] width 166 height 23
click at [148, 107] on input "True" at bounding box center [149, 105] width 6 height 6
radio input "true"
click at [218, 167] on button "SUBMIT" at bounding box center [223, 169] width 49 height 12
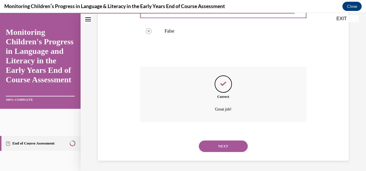
scroll to position [169, 0]
click at [233, 144] on button "NEXT" at bounding box center [223, 146] width 49 height 12
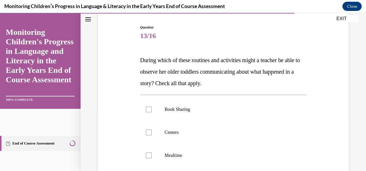
scroll to position [54, 0]
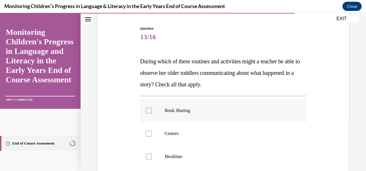
click at [152, 112] on label "Book Sharing" at bounding box center [223, 110] width 166 height 23
click at [152, 112] on input "Book Sharing" at bounding box center [149, 111] width 6 height 6
checkbox input "true"
click at [150, 135] on div at bounding box center [149, 134] width 6 height 6
click at [150, 135] on input "Centers" at bounding box center [149, 134] width 6 height 6
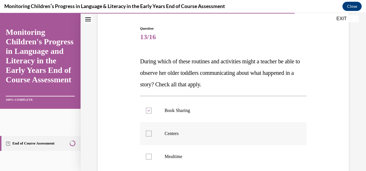
checkbox input "true"
click at [148, 157] on div at bounding box center [149, 157] width 6 height 6
click at [148, 157] on input "Mealtime" at bounding box center [149, 157] width 6 height 6
checkbox input "true"
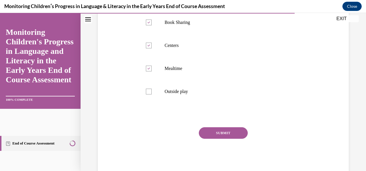
scroll to position [156, 0]
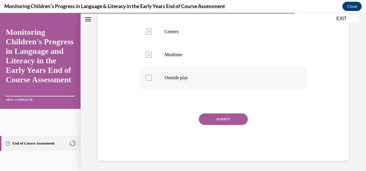
click at [148, 77] on div at bounding box center [149, 78] width 6 height 6
click at [148, 77] on input "Outside play" at bounding box center [149, 78] width 6 height 6
checkbox input "true"
click at [218, 118] on button "SUBMIT" at bounding box center [223, 119] width 49 height 12
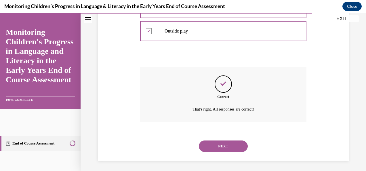
scroll to position [203, 0]
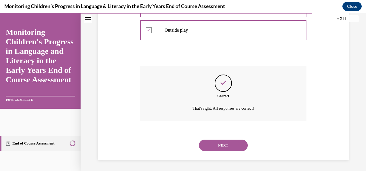
click at [209, 144] on button "NEXT" at bounding box center [223, 146] width 49 height 12
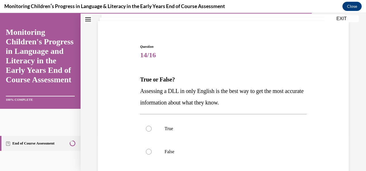
scroll to position [37, 0]
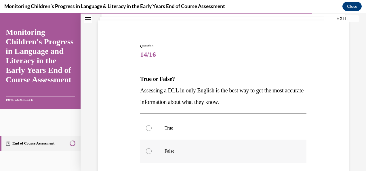
click at [149, 151] on div at bounding box center [149, 151] width 6 height 6
click at [149, 151] on input "False" at bounding box center [149, 151] width 6 height 6
radio input "true"
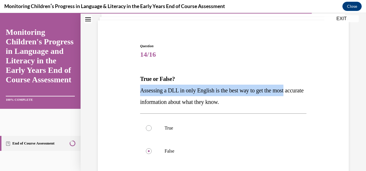
drag, startPoint x: 359, startPoint y: 74, endPoint x: 364, endPoint y: 94, distance: 20.4
click at [361, 94] on div "Home Question 13/16 During which of these routines and activities might a teach…" at bounding box center [223, 92] width 285 height 158
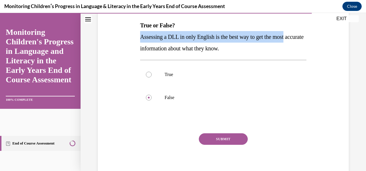
scroll to position [92, 0]
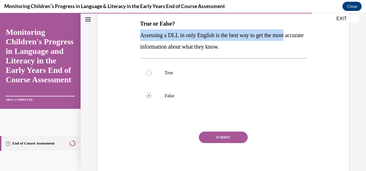
click at [229, 136] on button "SUBMIT" at bounding box center [223, 138] width 49 height 12
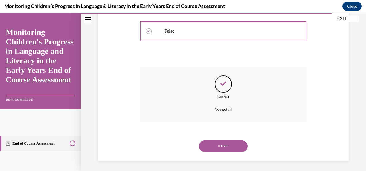
scroll to position [157, 0]
click at [224, 147] on button "NEXT" at bounding box center [223, 146] width 49 height 12
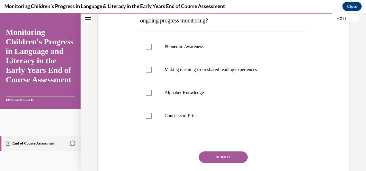
scroll to position [117, 0]
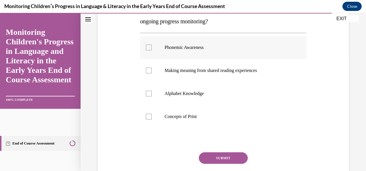
click at [149, 48] on div at bounding box center [149, 48] width 6 height 6
click at [149, 48] on input "Phonemic Awareness" at bounding box center [149, 48] width 6 height 6
checkbox input "true"
click at [148, 95] on div at bounding box center [149, 94] width 6 height 6
click at [148, 95] on input "Alphabet Knowledge" at bounding box center [149, 94] width 6 height 6
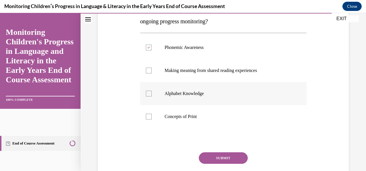
checkbox input "true"
click at [218, 158] on button "SUBMIT" at bounding box center [223, 158] width 49 height 12
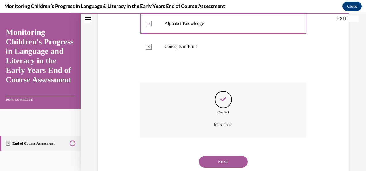
scroll to position [203, 0]
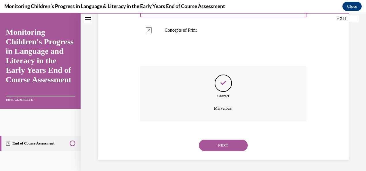
click at [220, 145] on button "NEXT" at bounding box center [223, 146] width 49 height 12
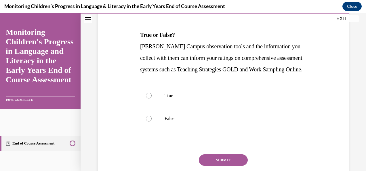
scroll to position [81, 0]
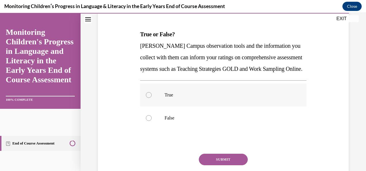
click at [149, 98] on div at bounding box center [149, 95] width 6 height 6
click at [149, 98] on input "True" at bounding box center [149, 95] width 6 height 6
radio input "true"
click at [218, 164] on div "Question 16/16 True or False? Cox Campus observation tools and the information …" at bounding box center [223, 100] width 166 height 202
click at [220, 165] on button "SUBMIT" at bounding box center [223, 160] width 49 height 12
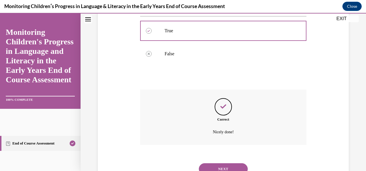
scroll to position [180, 0]
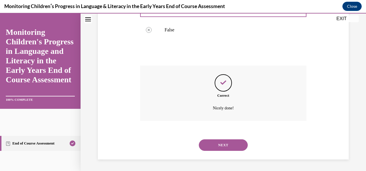
click at [227, 145] on button "NEXT" at bounding box center [223, 145] width 49 height 12
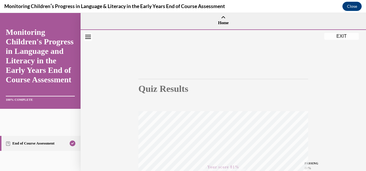
scroll to position [0, 0]
click at [345, 38] on button "EXIT" at bounding box center [341, 36] width 35 height 7
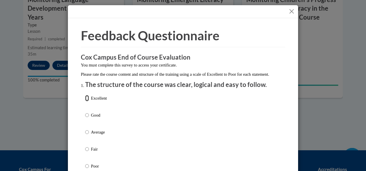
click at [85, 101] on input "Excellent" at bounding box center [87, 98] width 4 height 6
radio input "true"
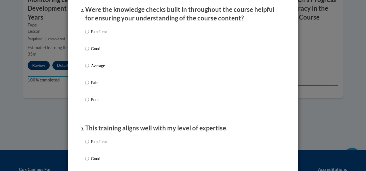
scroll to position [184, 0]
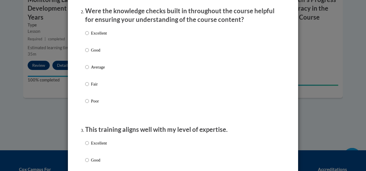
click at [87, 148] on label "Excellent" at bounding box center [96, 148] width 22 height 16
click at [87, 146] on input "Excellent" at bounding box center [87, 143] width 4 height 6
radio input "true"
click at [86, 36] on input "Excellent" at bounding box center [87, 33] width 4 height 6
radio input "true"
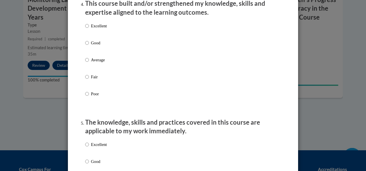
scroll to position [418, 0]
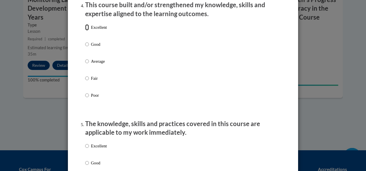
click at [85, 31] on input "Excellent" at bounding box center [87, 27] width 4 height 6
radio input "true"
click at [85, 149] on input "Excellent" at bounding box center [87, 146] width 4 height 6
radio input "true"
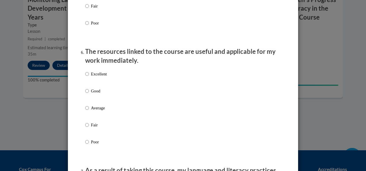
scroll to position [616, 0]
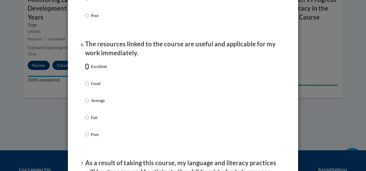
click at [86, 70] on input "Excellent" at bounding box center [87, 66] width 4 height 6
radio input "true"
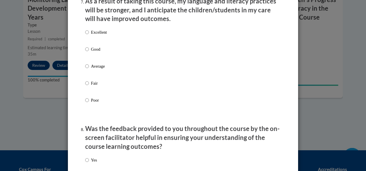
scroll to position [784, 0]
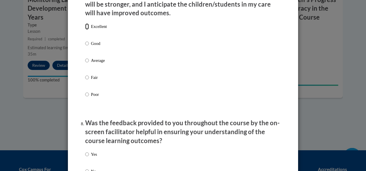
click at [86, 30] on input "Excellent" at bounding box center [87, 26] width 4 height 6
radio input "true"
click at [86, 157] on input "Yes" at bounding box center [87, 154] width 4 height 6
radio input "true"
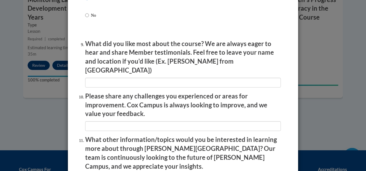
scroll to position [941, 0]
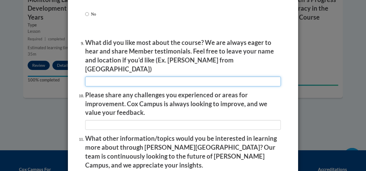
click at [175, 78] on input "textbox" at bounding box center [183, 82] width 196 height 10
type input "N/A"
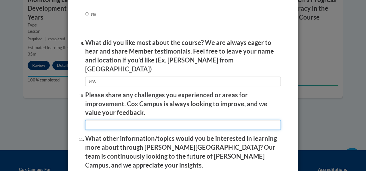
click at [167, 120] on input "textbox" at bounding box center [183, 125] width 196 height 10
type input "N/A"
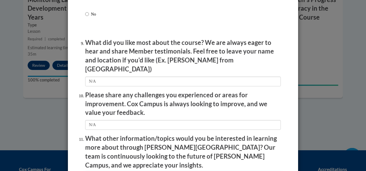
type input "N/A"
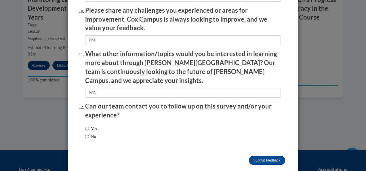
click at [87, 133] on label "No" at bounding box center [90, 136] width 11 height 6
click at [87, 133] on input "No" at bounding box center [87, 136] width 4 height 6
radio input "true"
click at [258, 156] on input "Submit feedback" at bounding box center [267, 160] width 36 height 9
